Goal: Information Seeking & Learning: Find specific fact

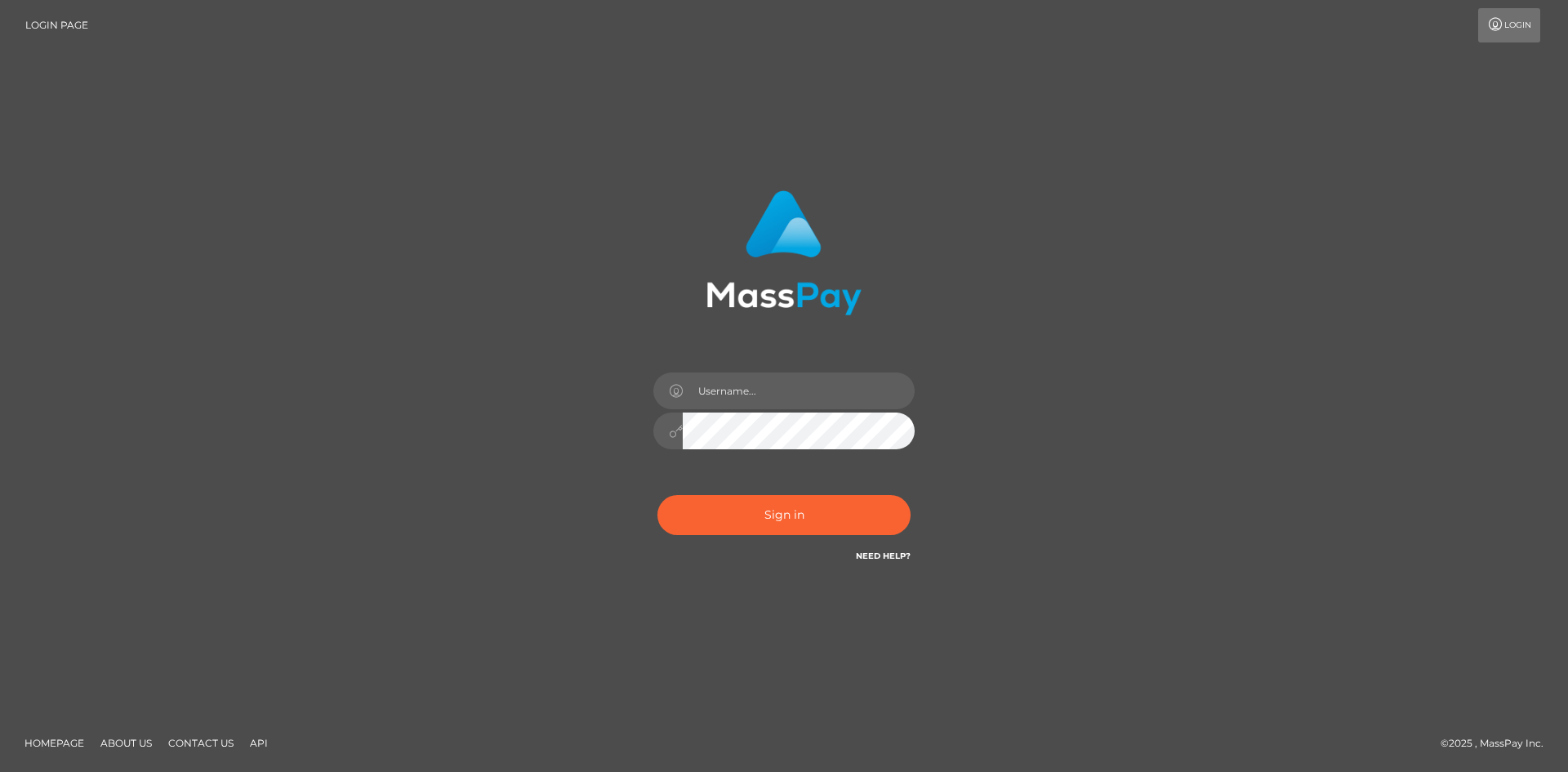
click at [782, 387] on input "text" at bounding box center [799, 391] width 232 height 37
type input "Maia"
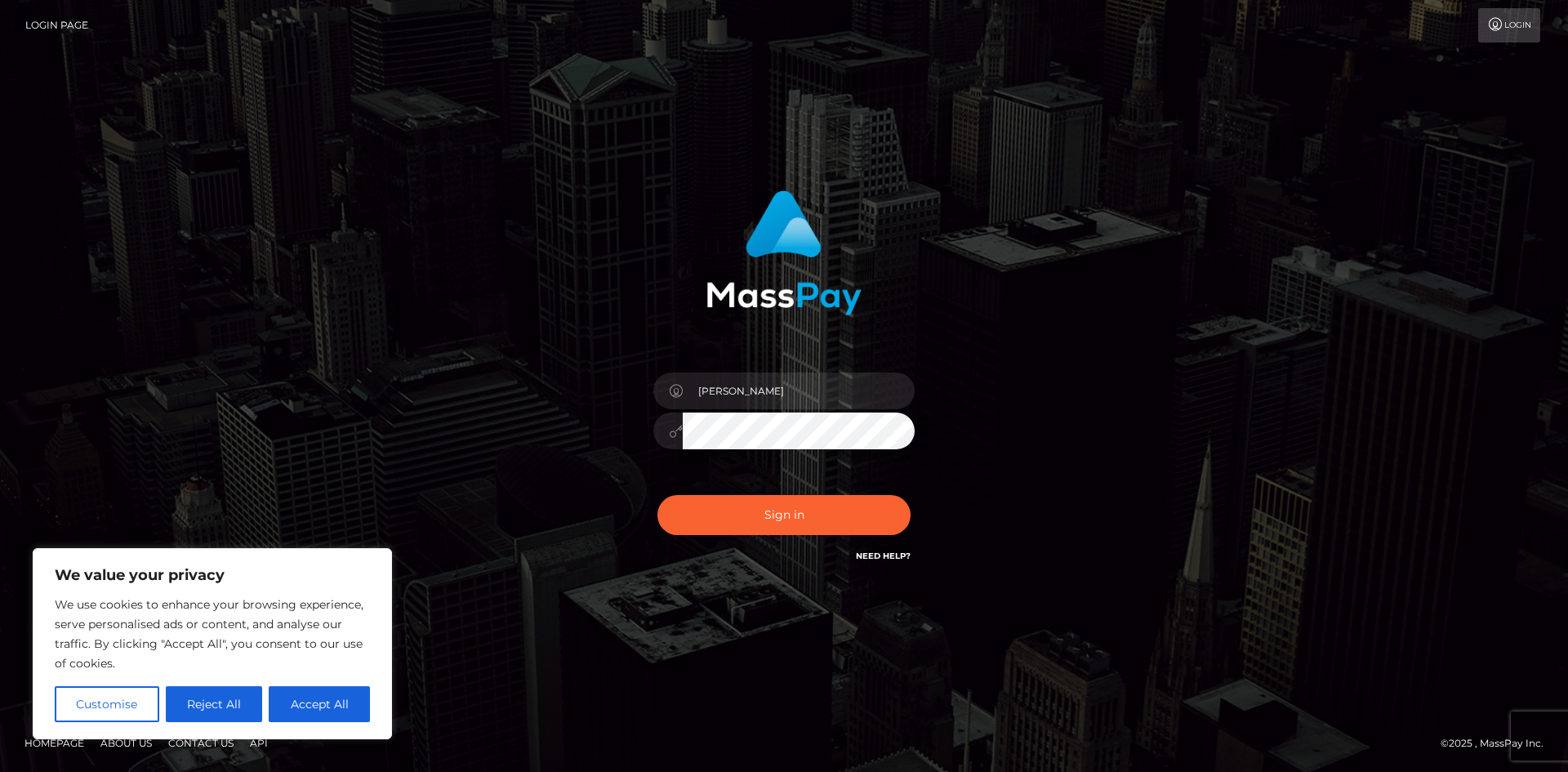
click at [1230, 365] on div "Maia Sign in" at bounding box center [784, 386] width 931 height 416
click at [322, 704] on button "Accept All" at bounding box center [319, 703] width 101 height 36
checkbox input "true"
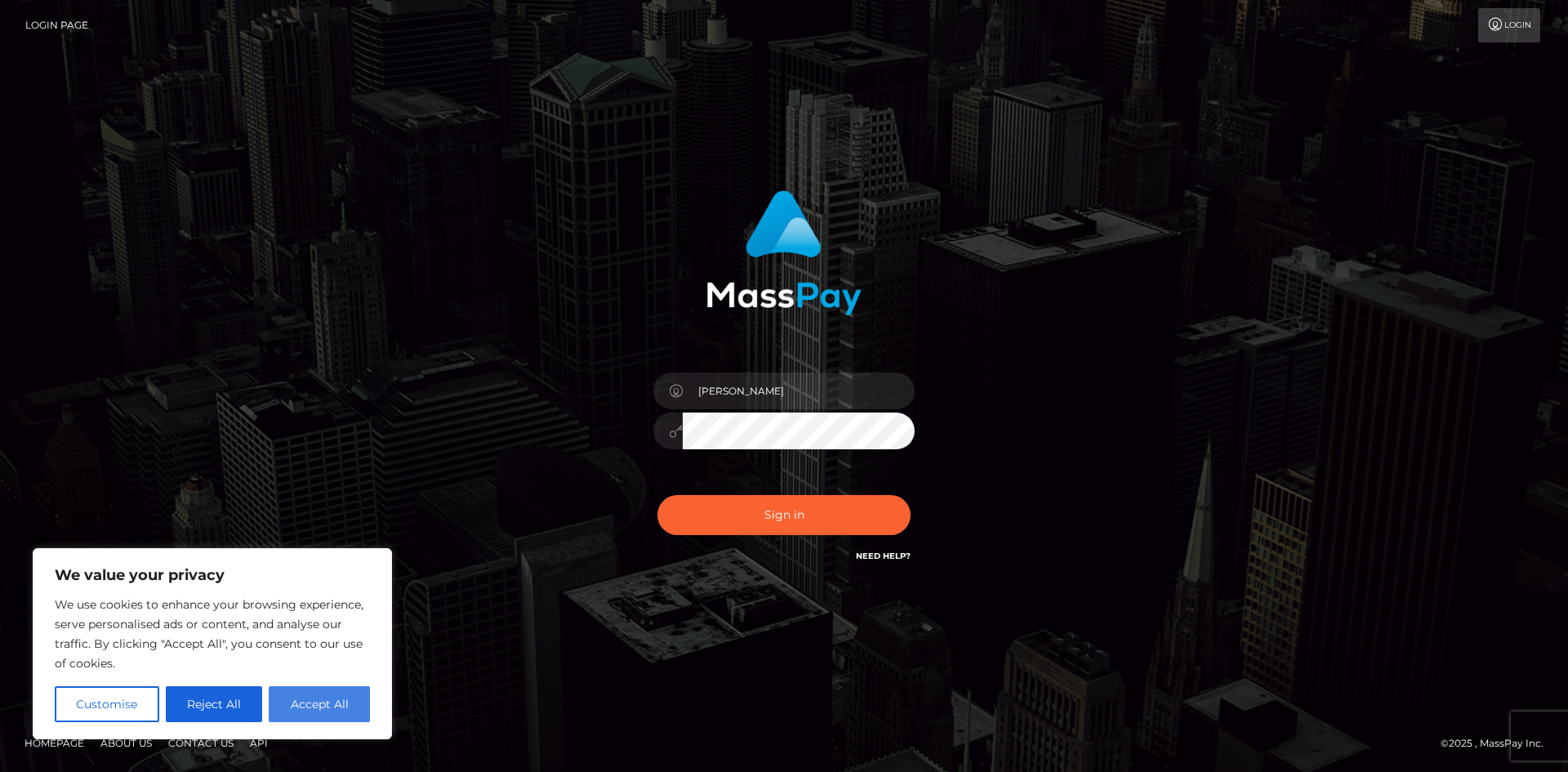
checkbox input "true"
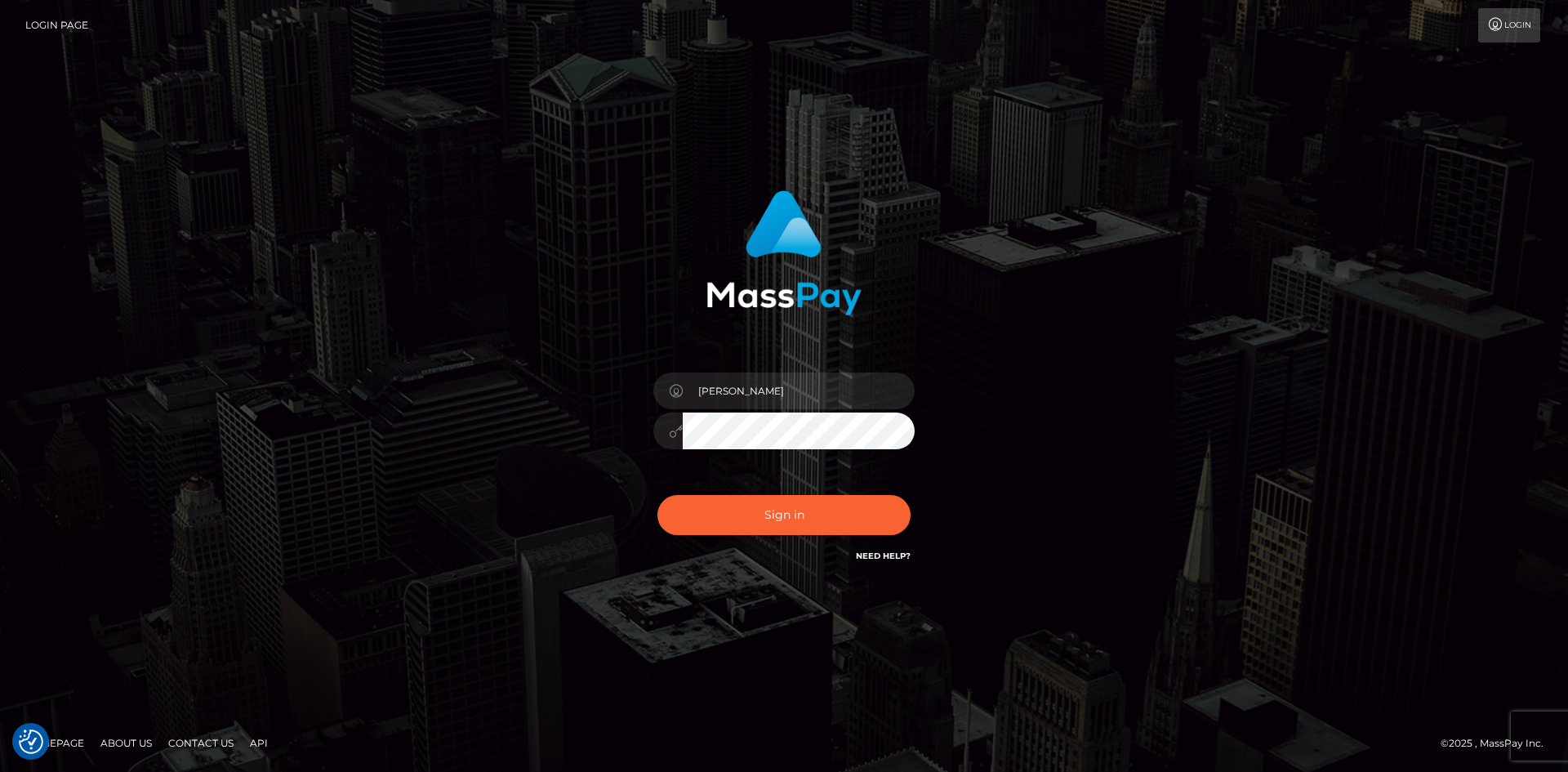
click at [1170, 463] on div "Maia Sign in" at bounding box center [784, 386] width 931 height 416
click at [779, 514] on button "Sign in" at bounding box center [784, 515] width 253 height 40
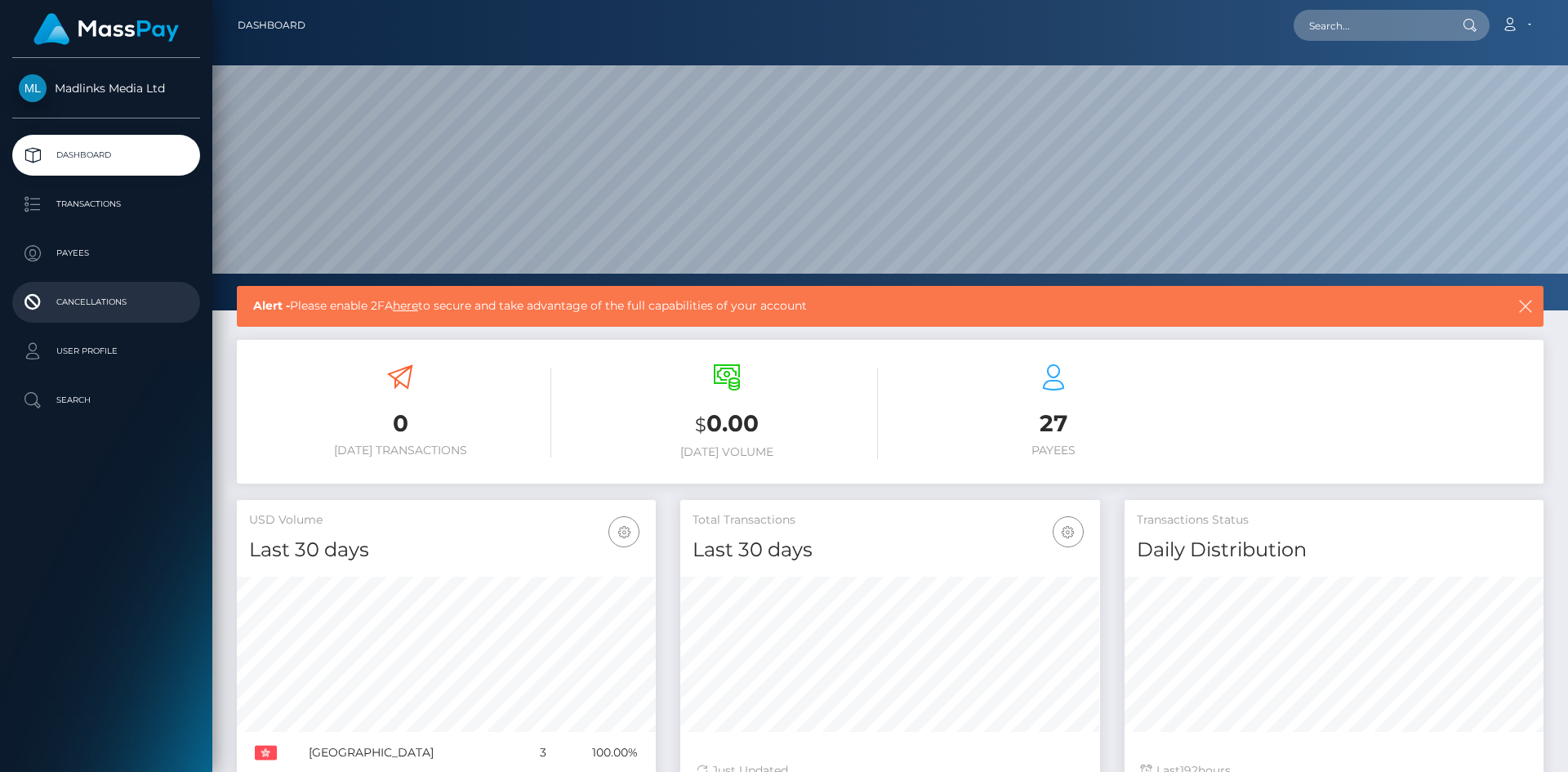
scroll to position [290, 420]
click at [101, 201] on p "Transactions" at bounding box center [106, 204] width 174 height 25
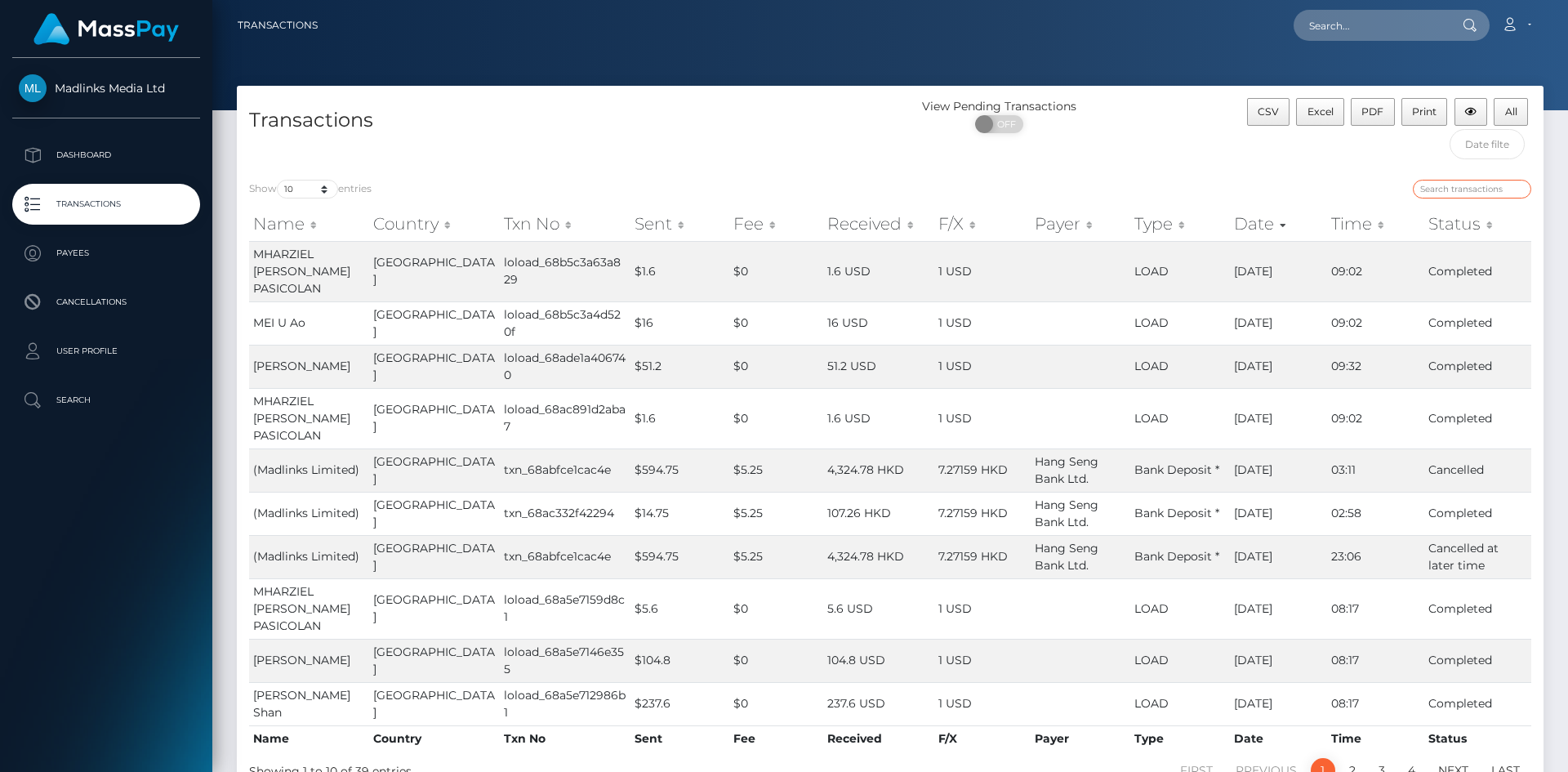
click at [1437, 181] on input "search" at bounding box center [1472, 189] width 118 height 18
paste input "NVZYWlN3d1BGOTczRFZqU0lXQTcvdz09OmQ0MjQ5ZjRjY2EwOGE5ZGE="
type input "NVZYWlN3d1BGOTczRFZqU0lXQTcvdz09OmQ0MjQ5ZjRjY2EwOGE5ZGE="
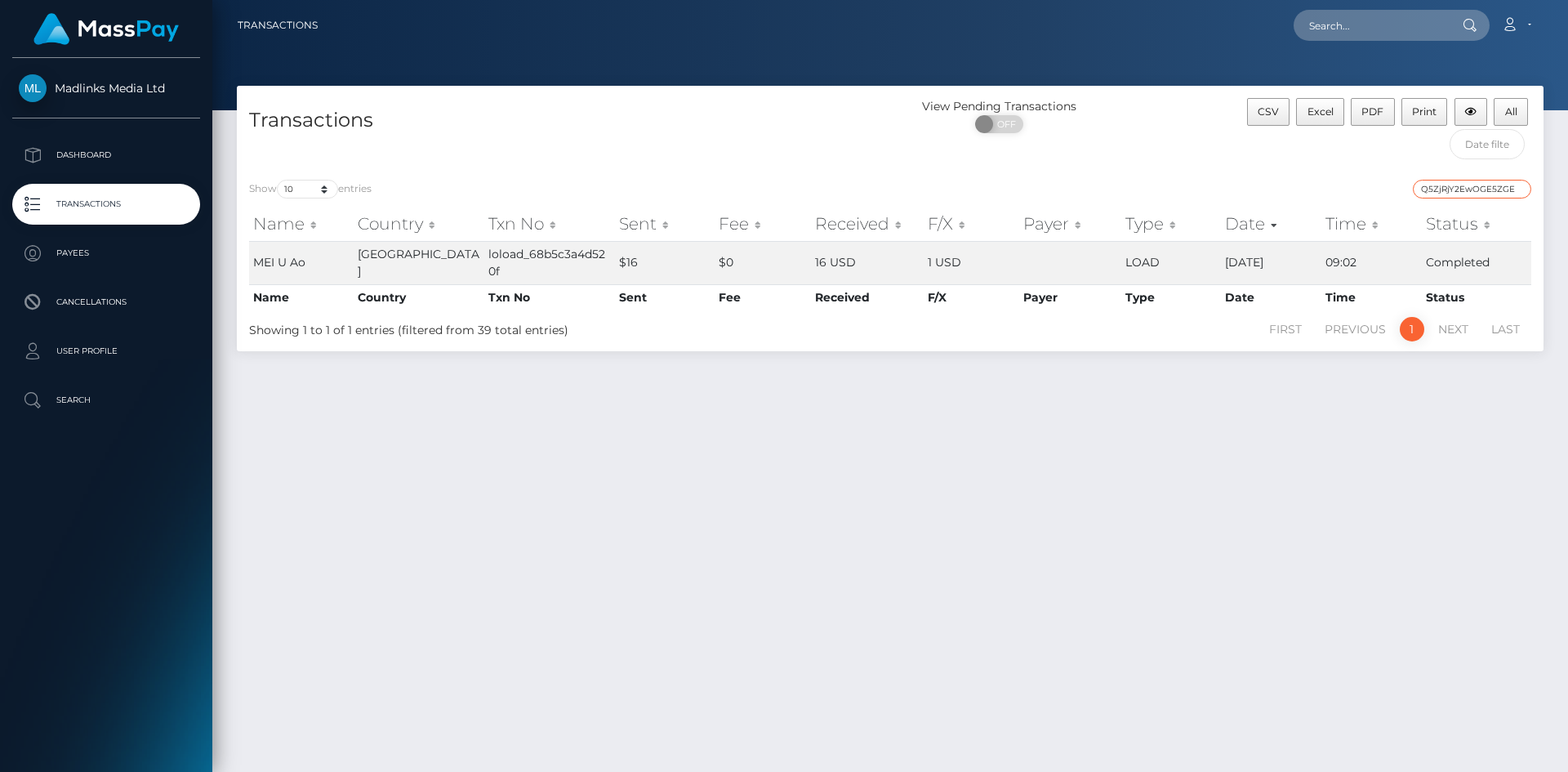
click at [1437, 181] on input "NVZYWlN3d1BGOTczRFZqU0lXQTcvdz09OmQ0MjQ5ZjRjY2EwOGE5ZGE=" at bounding box center [1472, 189] width 118 height 18
click at [1354, 12] on input "text" at bounding box center [1370, 26] width 153 height 31
paste input "NVZYWlN3d1BGOTczRFZqU0lXQTcvdz09OmQ0MjQ5ZjRjY2EwOGE5ZGE="
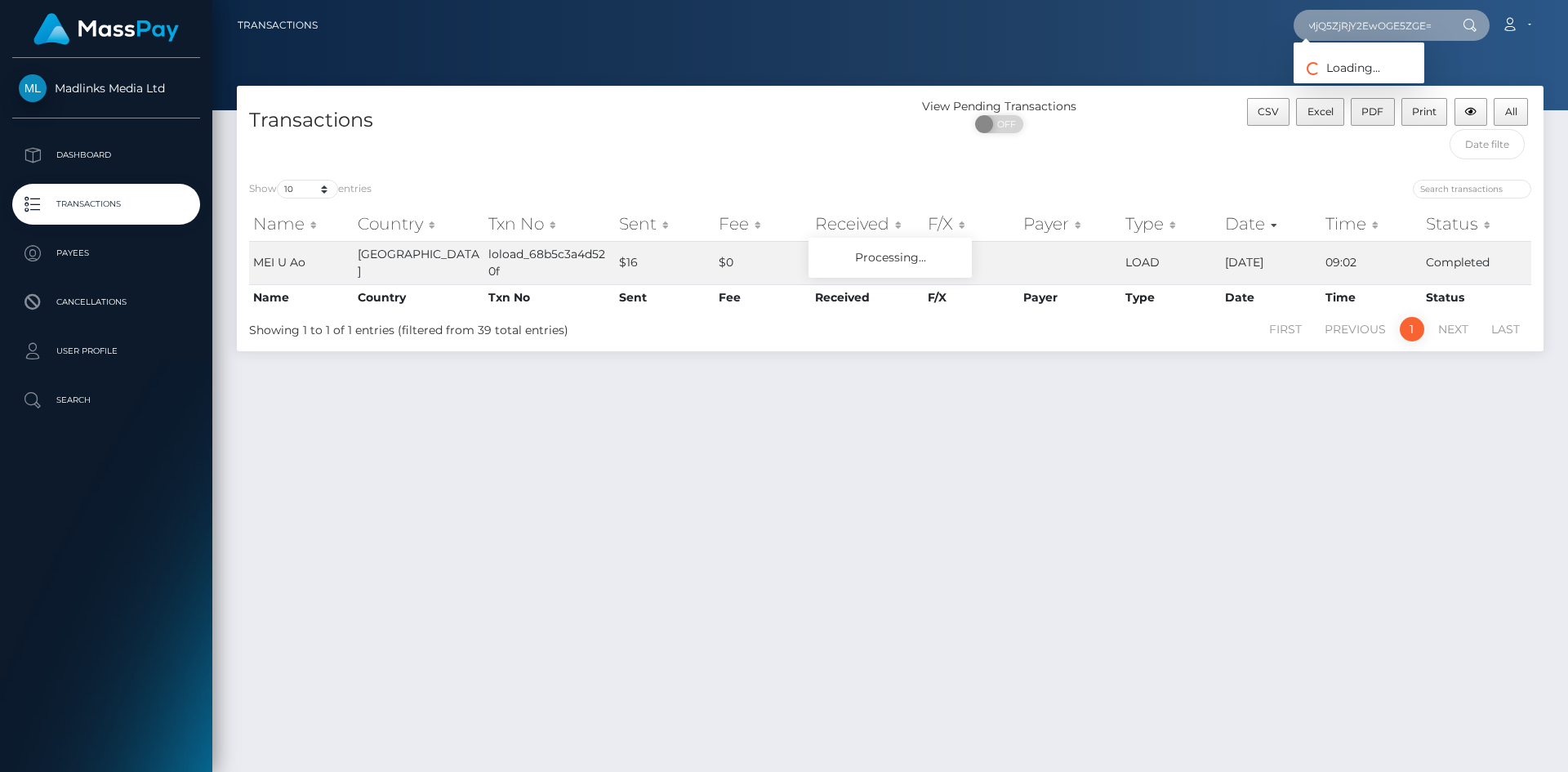
type input "NVZYWlN3d1BGOTczRFZqU0lXQTcvdz09OmQ0MjQ5ZjRjY2EwOGE5ZGE="
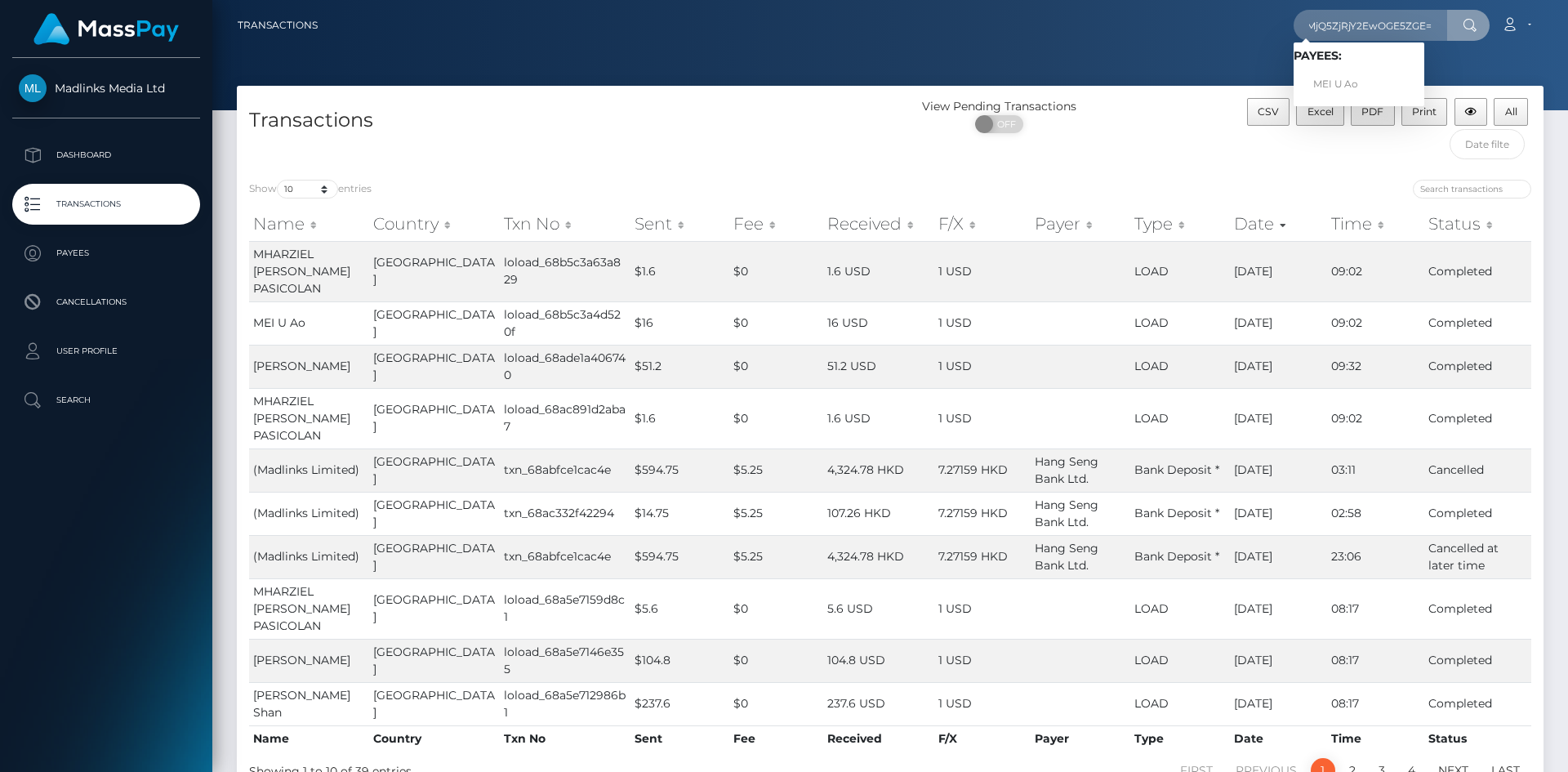
scroll to position [0, 0]
click at [1352, 84] on link "MEI U Ao" at bounding box center [1359, 84] width 130 height 30
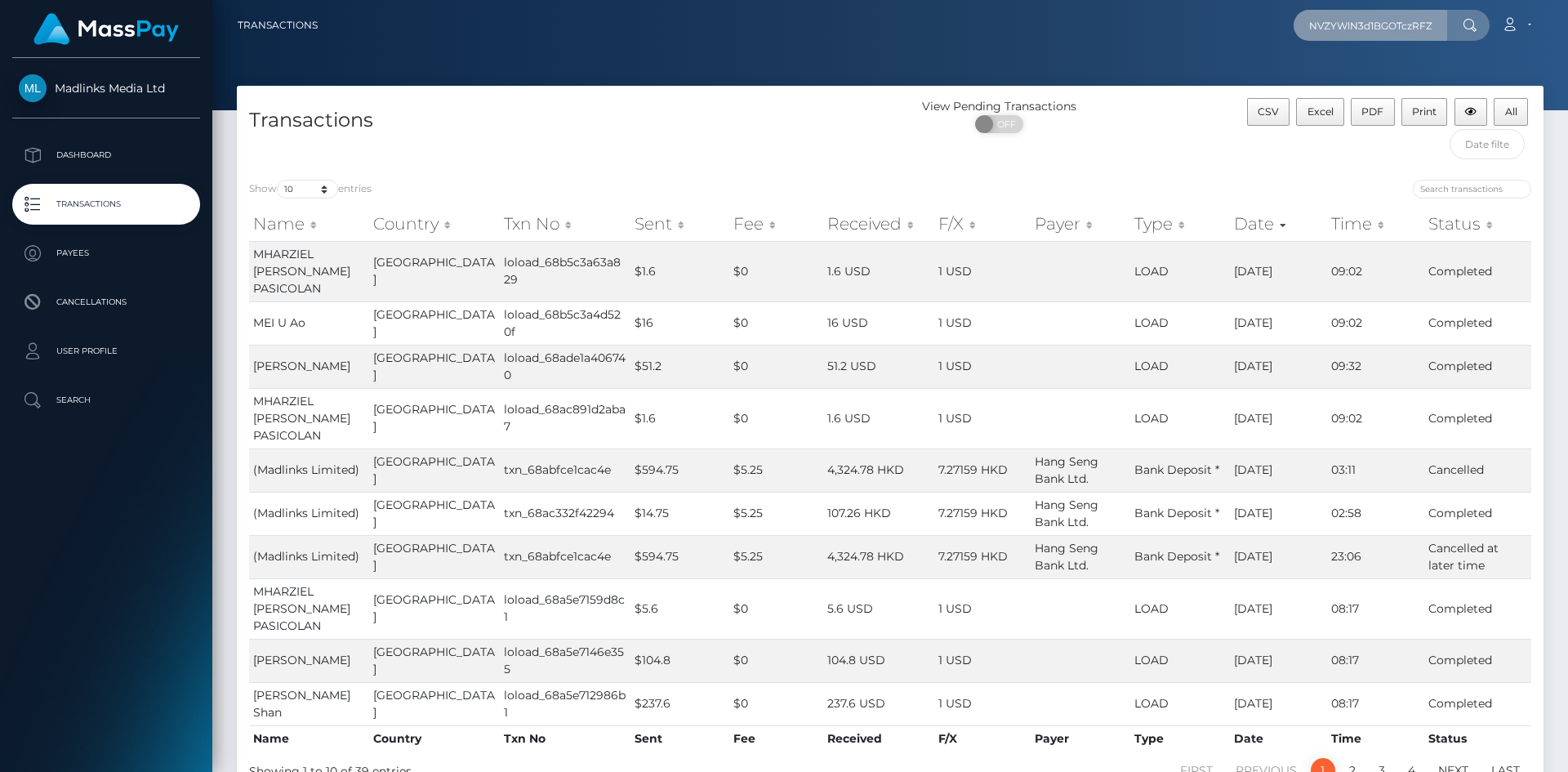
click at [1377, 20] on input "NVZYWlN3d1BGOTczRFZqU0lXQTcvdz09OmQ0MjQ5ZjRjY2EwOGE5ZGE=" at bounding box center [1370, 26] width 153 height 31
click at [1429, 30] on input "NVZYWlN3d1BGOTczRFZqU0lXQTcvdz09OmQ0MjQ5ZjRjY2EwOGE5ZGE=" at bounding box center [1370, 26] width 153 height 31
click at [1137, 82] on div at bounding box center [890, 55] width 1356 height 110
click at [86, 256] on p "Payees" at bounding box center [106, 252] width 174 height 25
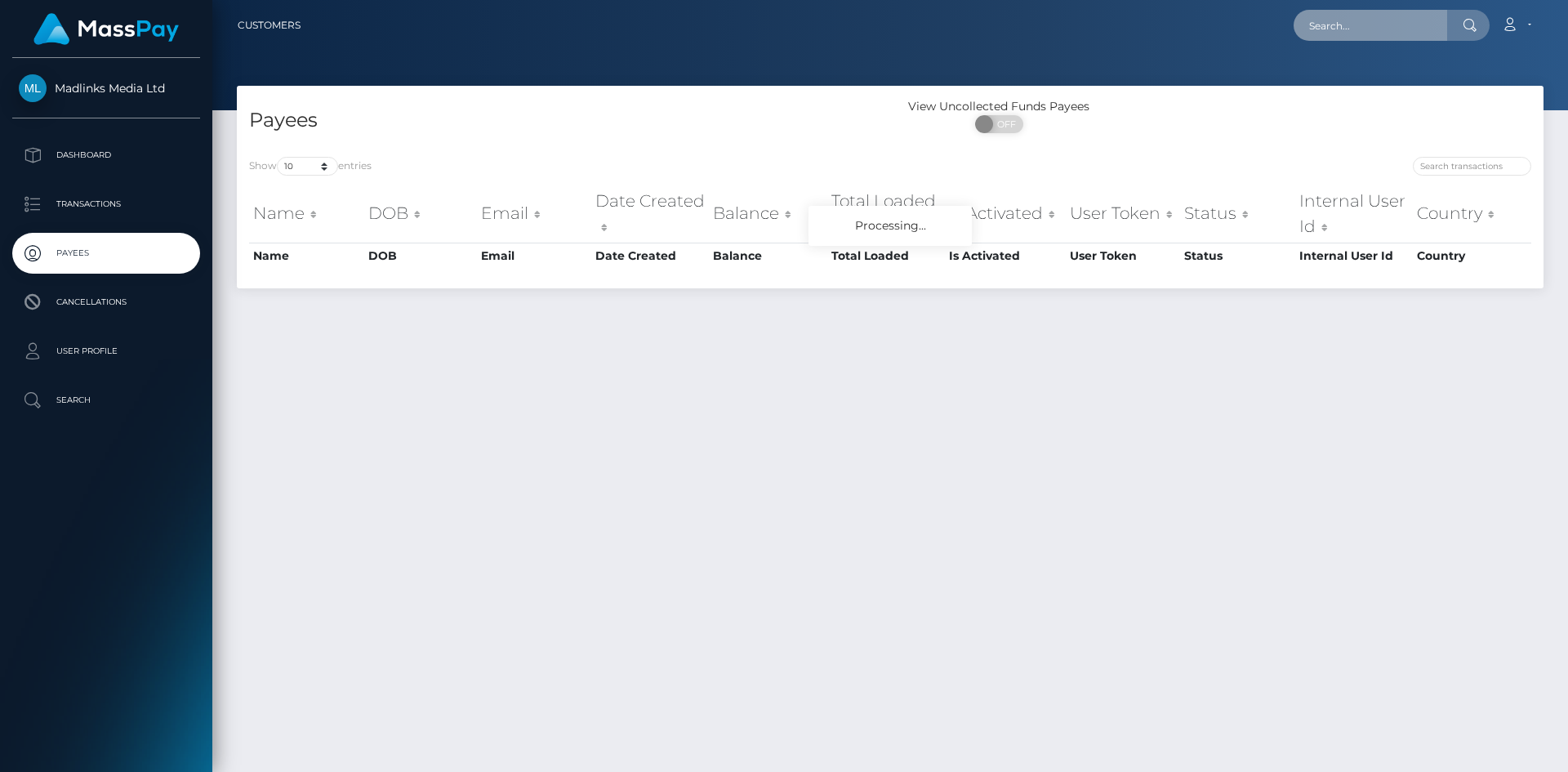
click at [1343, 17] on input "text" at bounding box center [1370, 26] width 153 height 31
paste input "NVZYWlN3d1BGOTczRFZqU0lXQTcvdz09OmQ0MjQ5ZjRjY2EwOGE5ZGE="
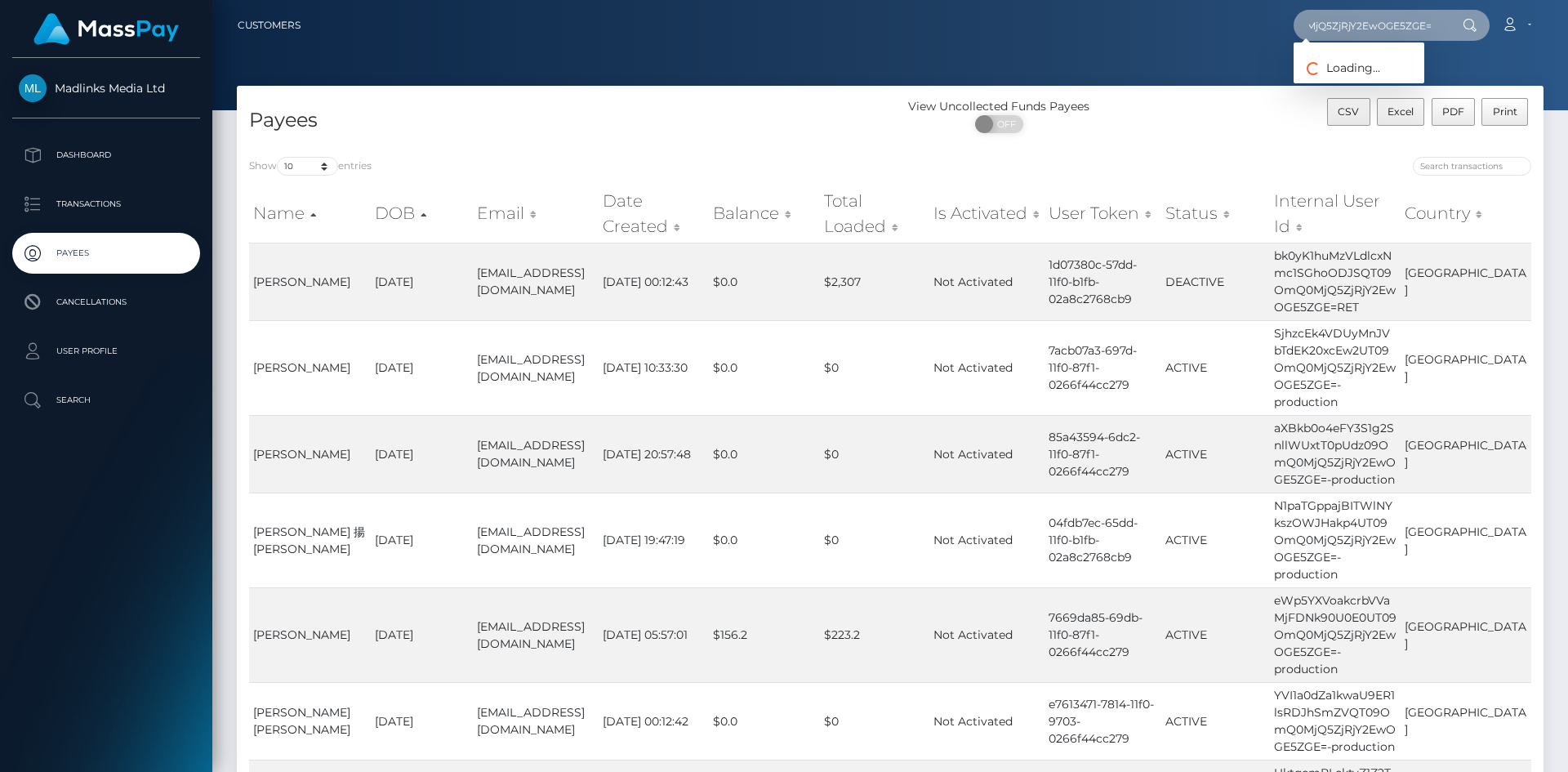
type input "NVZYWlN3d1BGOTczRFZqU0lXQTcvdz09OmQ0MjQ5ZjRjY2EwOGE5ZGE="
click at [1353, 82] on link "MEI U Ao" at bounding box center [1359, 84] width 130 height 30
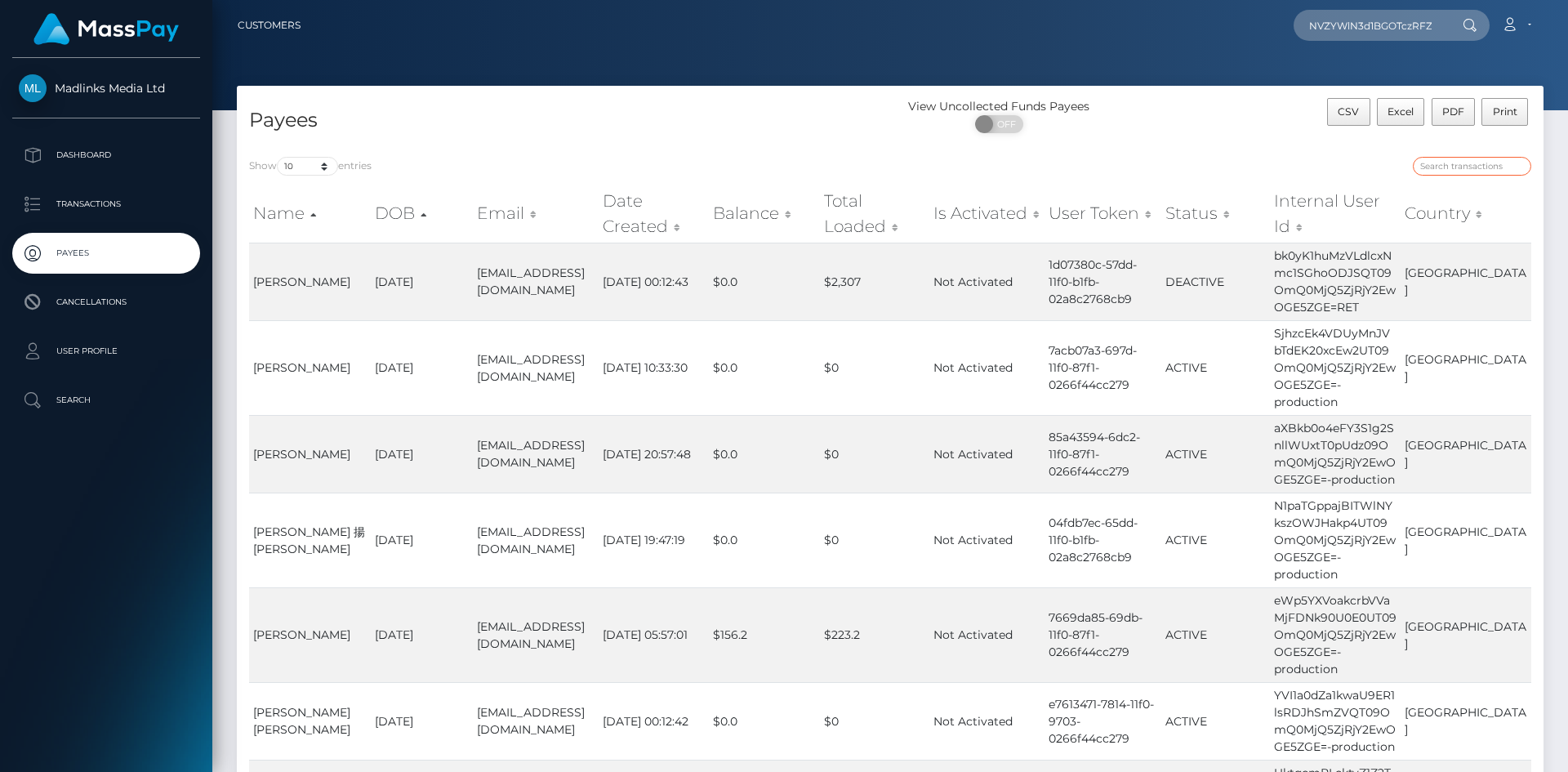
click at [1437, 162] on input "search" at bounding box center [1472, 166] width 118 height 18
click at [1393, 28] on input "NVZYWlN3d1BGOTczRFZqU0lXQTcvdz09OmQ0MjQ5ZjRjY2EwOGE5ZGE=" at bounding box center [1370, 26] width 153 height 31
click at [1444, 157] on input "search" at bounding box center [1472, 166] width 118 height 18
paste input "NVZYWlN3d1BGOTczRFZqU0lXQTcvdz09OmQ0MjQ5ZjRjY2EwOGE5ZGE="
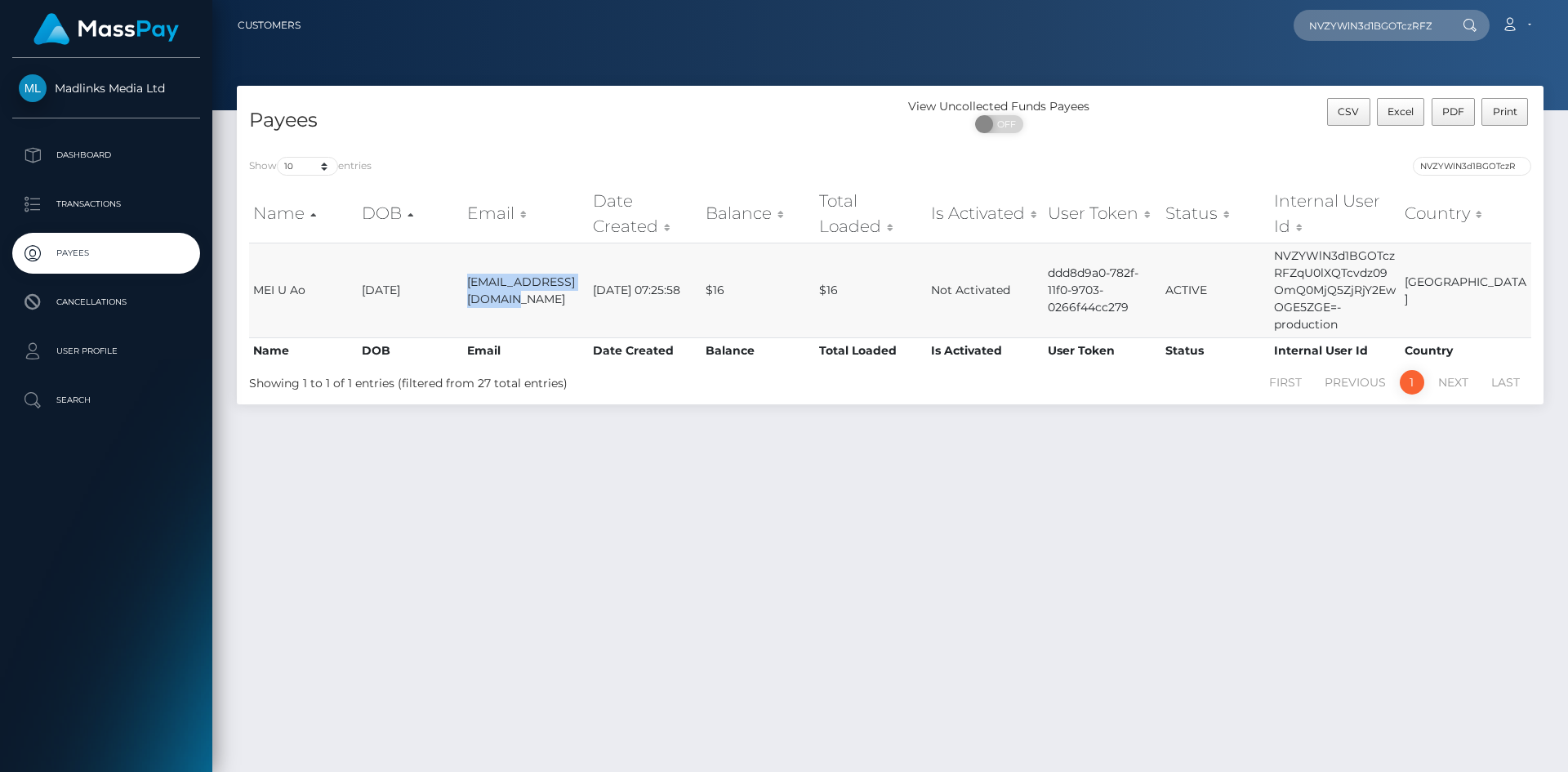
drag, startPoint x: 469, startPoint y: 280, endPoint x: 518, endPoint y: 298, distance: 52.2
click at [518, 298] on td "drydryvivian@gmail.com" at bounding box center [525, 289] width 126 height 95
copy td "drydryvivian@gmail.com"
drag, startPoint x: 249, startPoint y: 289, endPoint x: 314, endPoint y: 292, distance: 65.1
click at [314, 292] on td "MEI U Ao" at bounding box center [303, 289] width 108 height 95
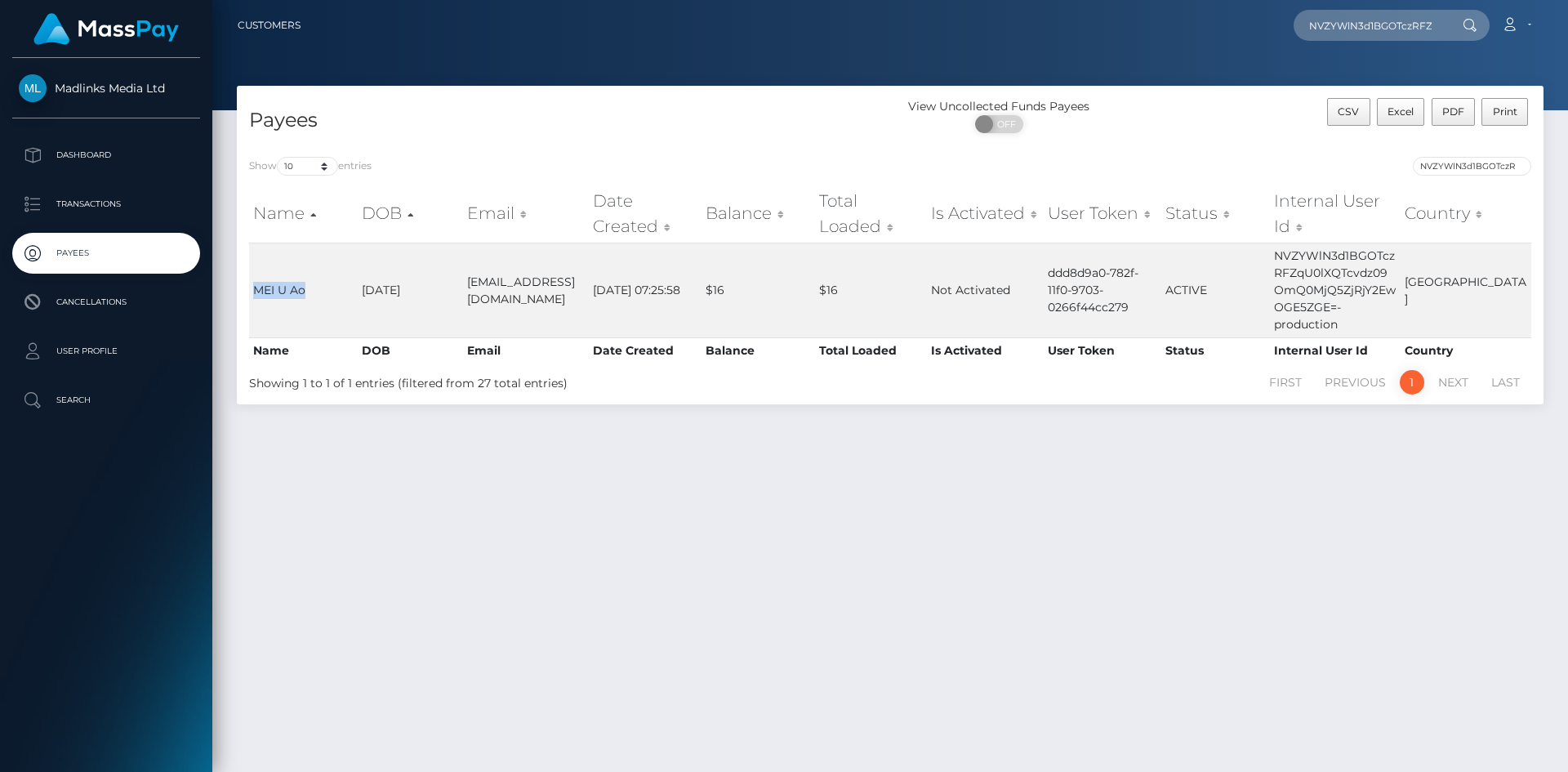
copy td "MEI U Ao"
click at [1419, 153] on div "Show 10 25 50 100 250 entries NVZYWlN3d1BGOTczRFZqU0lXQTcvdz09OmQ0MjQ5ZjRjY2EwO…" at bounding box center [890, 274] width 1306 height 260
click at [1429, 161] on input "NVZYWlN3d1BGOTczRFZqU0lXQTcvdz09OmQ0MjQ5ZjRjY2EwOGE5ZGE=" at bounding box center [1472, 166] width 118 height 18
paste input "OWhzV0w0UHVLTW1ZM2MzNkRVNEdj"
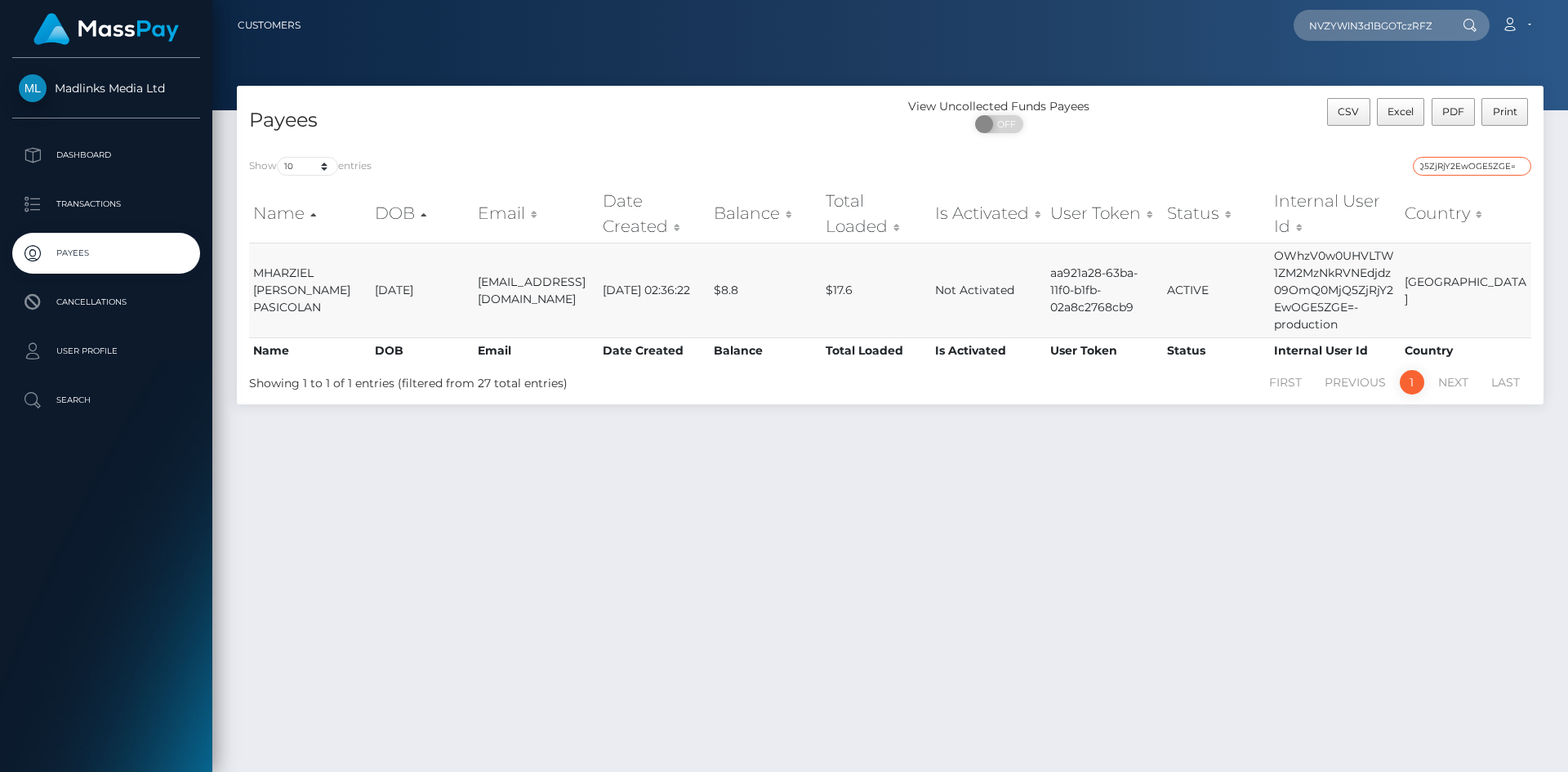
type input "OWhzV0w0UHVLTW1ZM2MzNkRVNEdjdz09OmQ0MjQ5ZjRjY2EwOGE5ZGE="
drag, startPoint x: 355, startPoint y: 301, endPoint x: 255, endPoint y: 284, distance: 101.4
click at [255, 284] on td "MHARZIEL KAYE CADO PASICOLAN" at bounding box center [309, 289] width 122 height 95
copy td "MHARZIEL KAYE CADO PASICOLAN"
